Goal: Transaction & Acquisition: Obtain resource

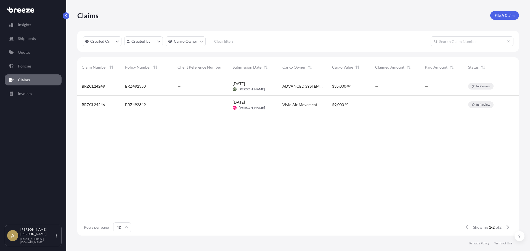
scroll to position [158, 437]
click at [39, 55] on link "Quotes" at bounding box center [33, 52] width 57 height 11
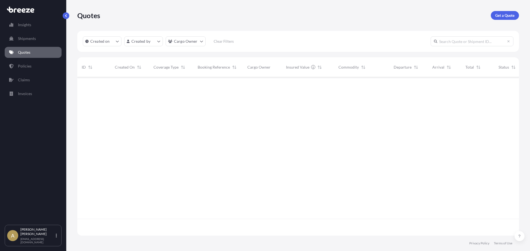
scroll to position [158, 437]
click at [502, 20] on link "Get a Quote" at bounding box center [505, 15] width 28 height 9
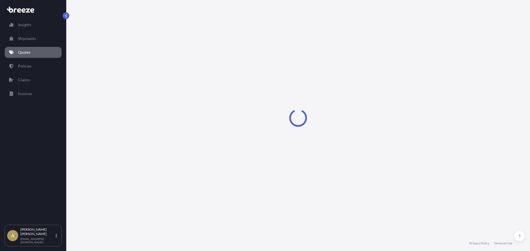
select select "Sea"
select select "1"
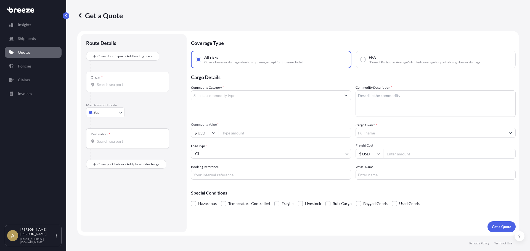
click at [111, 114] on body "Insights Shipments Quotes Policies Claims Invoices A [PERSON_NAME] [PERSON_NAME…" at bounding box center [265, 125] width 530 height 251
click at [107, 150] on div "Road" at bounding box center [105, 147] width 34 height 10
select select "Road"
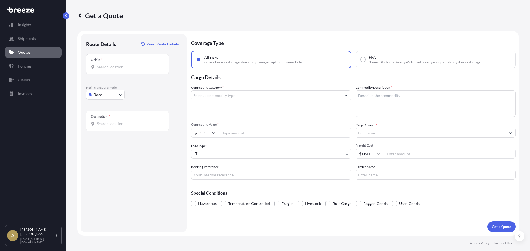
click at [126, 76] on div at bounding box center [129, 79] width 78 height 11
click at [126, 67] on input "Origin *" at bounding box center [129, 67] width 65 height 6
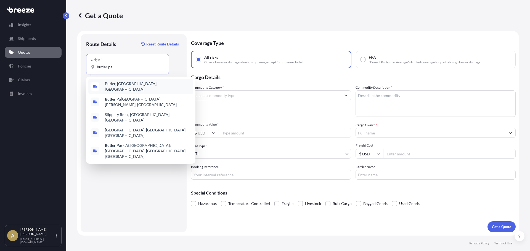
click at [124, 86] on span "Butler, [GEOGRAPHIC_DATA], [GEOGRAPHIC_DATA]" at bounding box center [148, 86] width 86 height 11
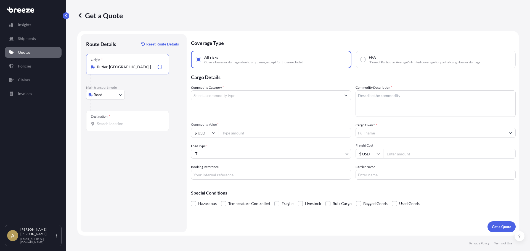
type input "Butler, [GEOGRAPHIC_DATA], [GEOGRAPHIC_DATA]"
click at [115, 126] on input "Destination *" at bounding box center [129, 124] width 65 height 6
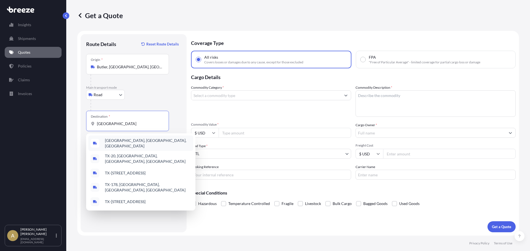
click at [121, 142] on span "[GEOGRAPHIC_DATA], [GEOGRAPHIC_DATA], [GEOGRAPHIC_DATA]" at bounding box center [148, 143] width 86 height 11
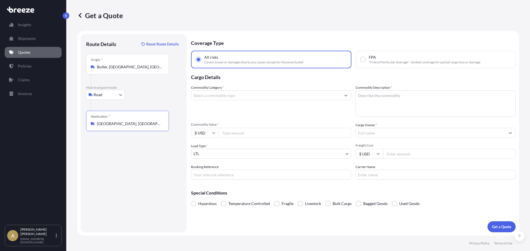
type input "[GEOGRAPHIC_DATA], [GEOGRAPHIC_DATA], [GEOGRAPHIC_DATA]"
click at [242, 96] on input "Commodity Category *" at bounding box center [266, 95] width 150 height 10
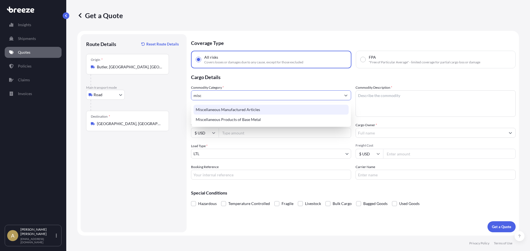
click at [242, 110] on div "Miscellaneous Manufactured Articles" at bounding box center [270, 110] width 155 height 10
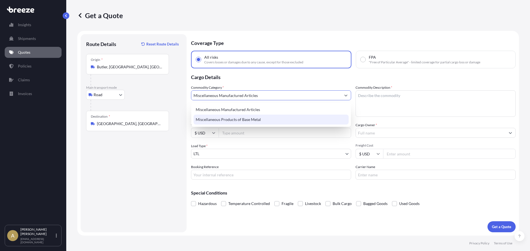
type input "Miscellaneous Manufactured Articles"
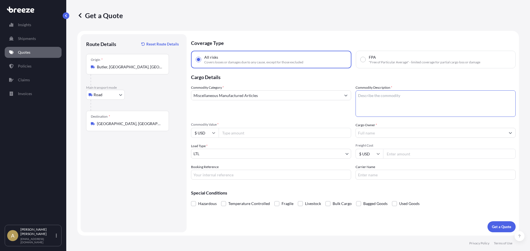
click at [367, 111] on textarea "Commodity Description *" at bounding box center [435, 103] width 160 height 26
type textarea "Assembly parts"
click at [304, 128] on input "Commodity Value *" at bounding box center [284, 133] width 132 height 10
type input "1500"
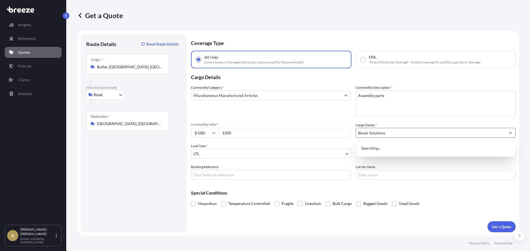
type input "Bioair Solutions"
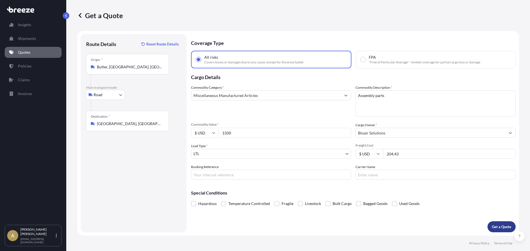
type input "204.43"
click at [510, 228] on p "Get a Quote" at bounding box center [501, 227] width 19 height 6
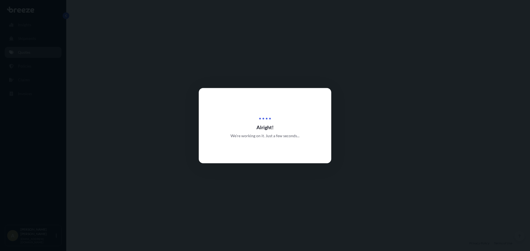
select select "Road"
select select "1"
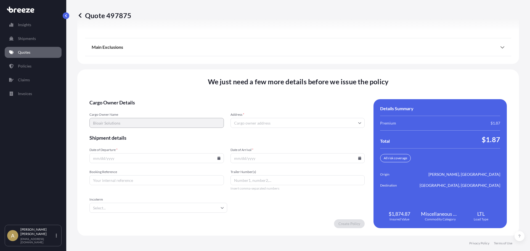
scroll to position [712, 0]
click at [252, 129] on form "Cargo Owner Details Cargo Owner Name Bioair Solutions Address * Shipment detail…" at bounding box center [226, 163] width 275 height 129
click at [253, 126] on input "Address *" at bounding box center [297, 123] width 134 height 10
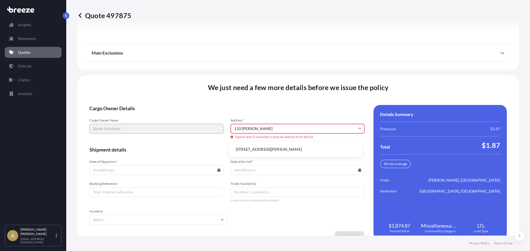
click at [284, 150] on li "[STREET_ADDRESS][PERSON_NAME]" at bounding box center [295, 149] width 129 height 10
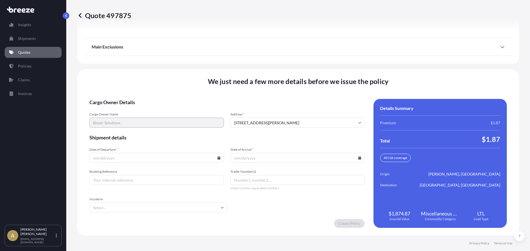
type input "Kresson - Gibbsboro Rd, [PERSON_NAME][GEOGRAPHIC_DATA], [GEOGRAPHIC_DATA], [GEO…"
click at [142, 161] on input "Date of Departure *" at bounding box center [156, 158] width 134 height 10
click at [220, 159] on input "Date of Departure *" at bounding box center [156, 158] width 134 height 10
click at [218, 159] on icon at bounding box center [218, 157] width 3 height 3
click at [170, 131] on button "29" at bounding box center [168, 130] width 9 height 9
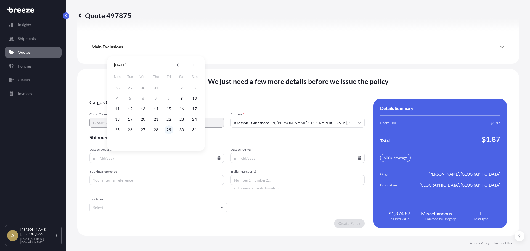
type input "[DATE]"
click at [358, 158] on icon at bounding box center [359, 157] width 3 height 3
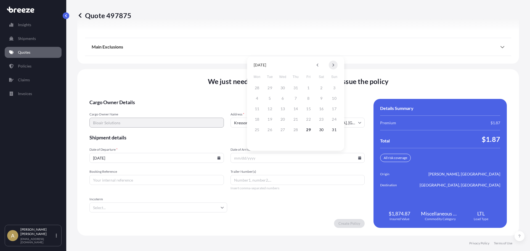
click at [334, 65] on icon at bounding box center [333, 65] width 2 height 3
click at [308, 86] on button "5" at bounding box center [308, 88] width 9 height 9
type input "[DATE]"
